Goal: Task Accomplishment & Management: Manage account settings

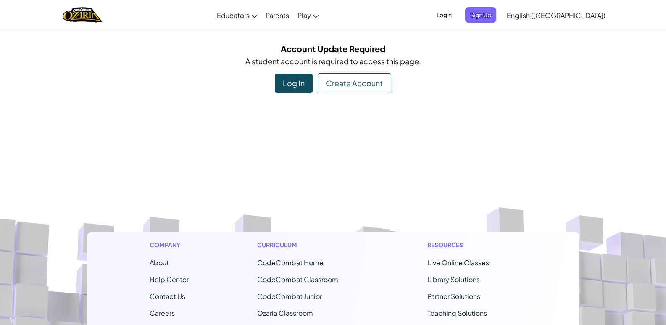
click at [292, 81] on div "Log In" at bounding box center [294, 83] width 38 height 19
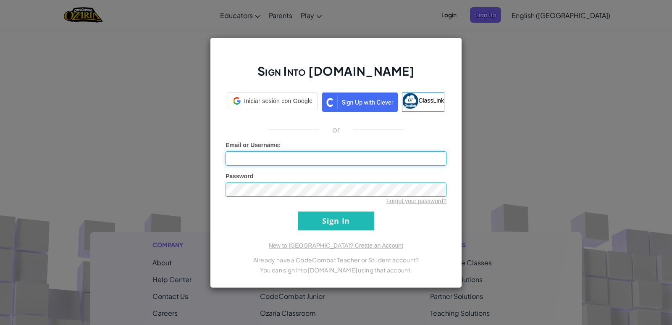
click at [288, 155] on input "Email or Username :" at bounding box center [336, 158] width 221 height 14
click at [309, 155] on input "[PERSON_NAME] 132" at bounding box center [336, 158] width 221 height 14
click at [298, 211] on input "Sign In" at bounding box center [336, 220] width 76 height 19
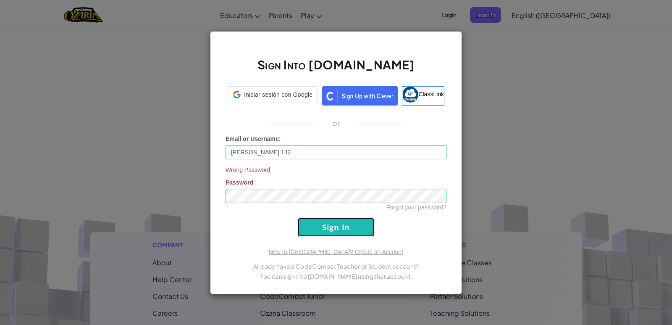
click at [320, 219] on input "Sign In" at bounding box center [336, 227] width 76 height 19
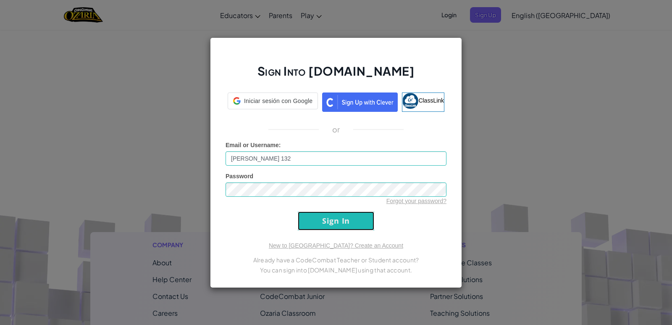
click at [320, 219] on input "Sign In" at bounding box center [336, 220] width 76 height 19
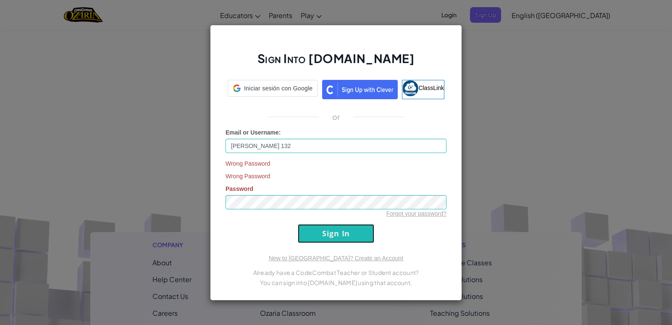
click at [305, 228] on input "Sign In" at bounding box center [336, 233] width 76 height 19
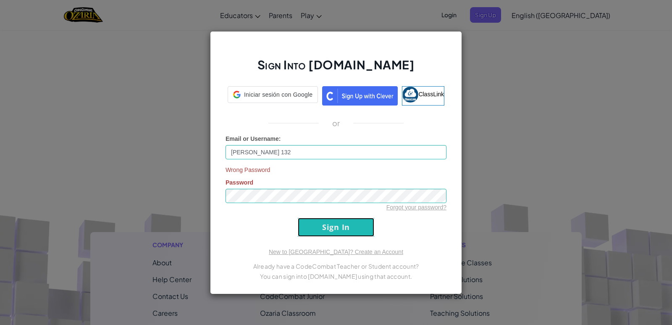
click at [305, 228] on input "Sign In" at bounding box center [336, 227] width 76 height 19
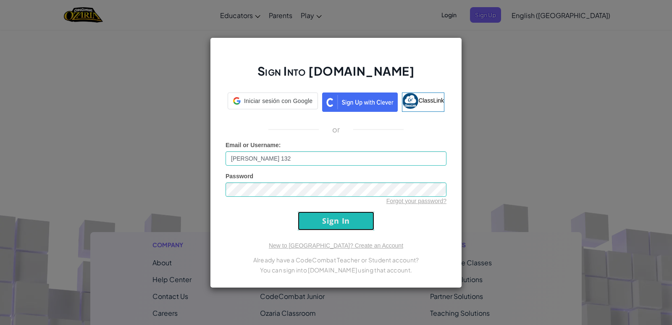
click at [305, 228] on input "Sign In" at bounding box center [336, 220] width 76 height 19
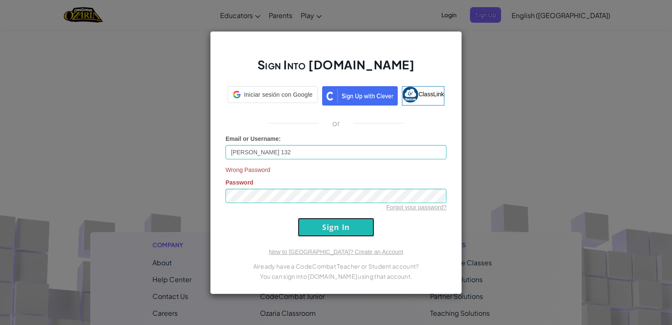
click at [305, 228] on input "Sign In" at bounding box center [336, 227] width 76 height 19
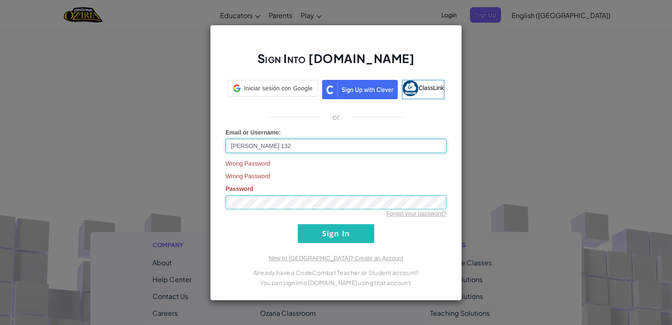
click at [311, 143] on input "[PERSON_NAME] 132" at bounding box center [336, 146] width 221 height 14
click at [292, 143] on input "[PERSON_NAME] 132" at bounding box center [336, 146] width 221 height 14
type input "[PERSON_NAME] 132"
click at [325, 238] on input "Sign In" at bounding box center [336, 233] width 76 height 19
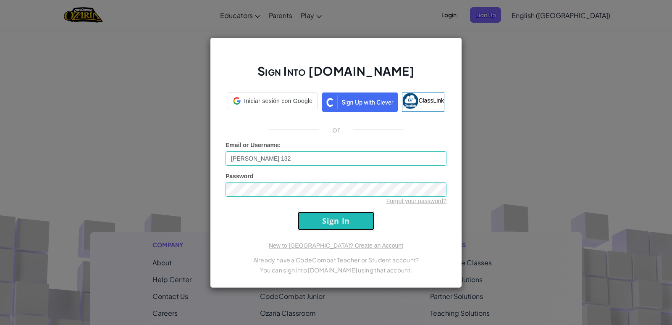
click at [323, 219] on input "Sign In" at bounding box center [336, 220] width 76 height 19
click at [323, 218] on input "Sign In" at bounding box center [336, 220] width 76 height 19
